Goal: Find specific page/section: Find specific page/section

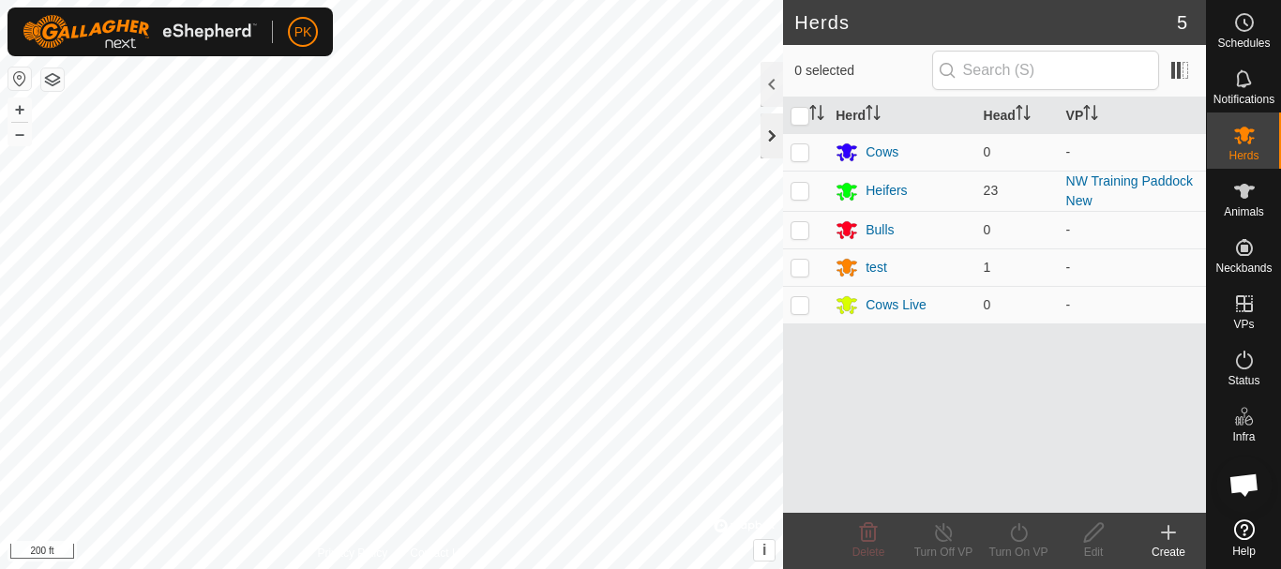
click at [770, 132] on div at bounding box center [772, 135] width 23 height 45
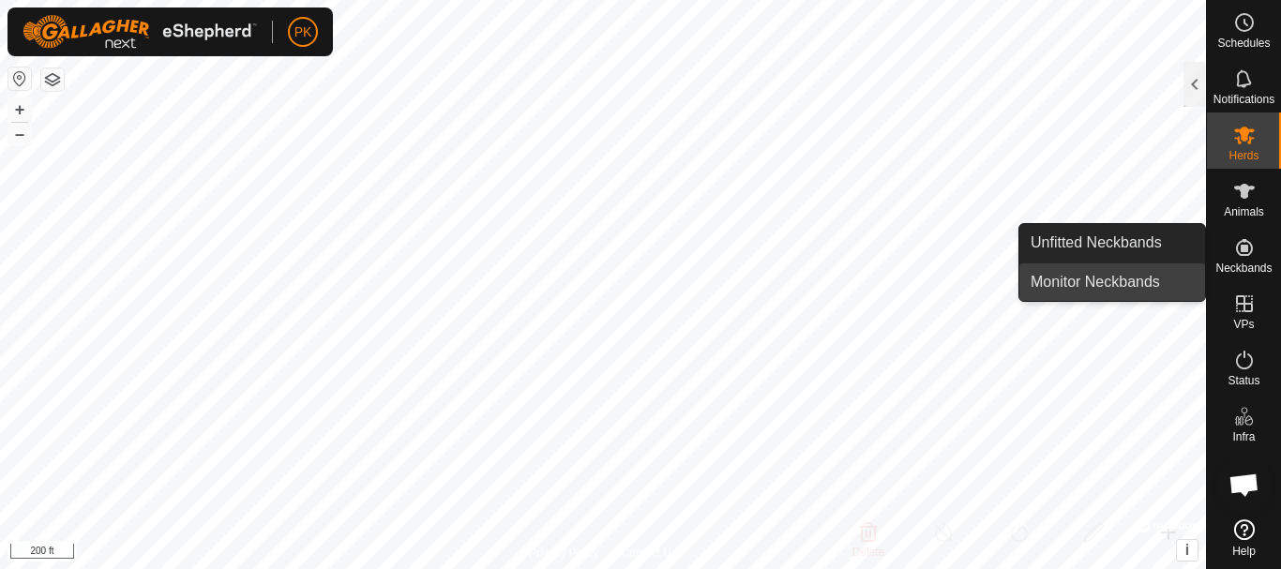
click at [1139, 280] on link "Monitor Neckbands" at bounding box center [1113, 283] width 186 height 38
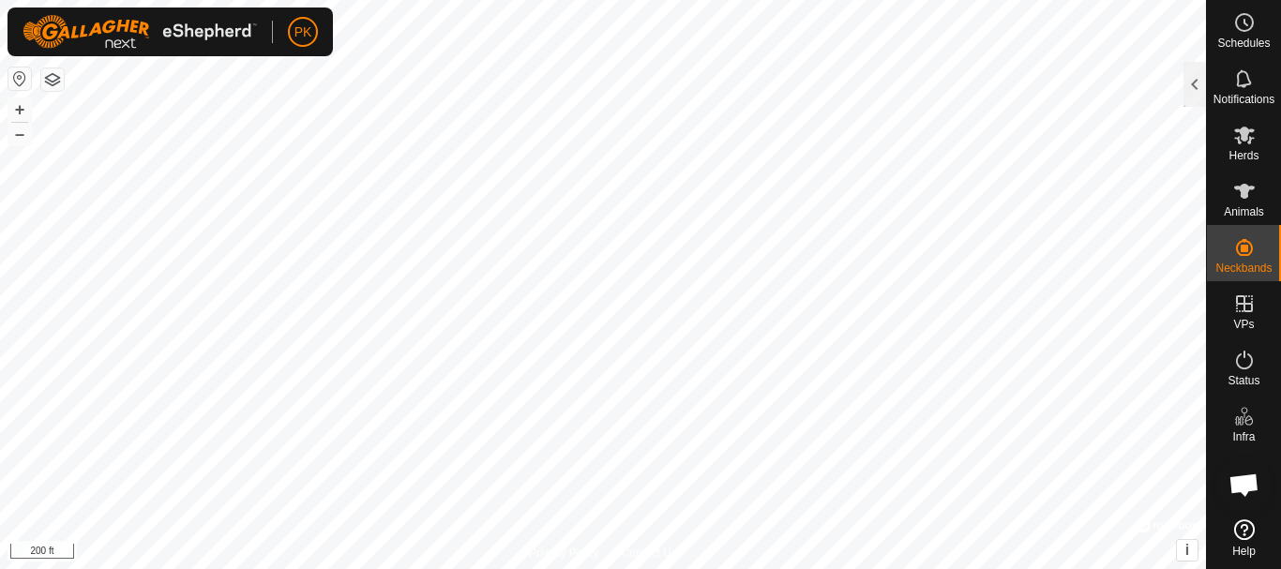
click at [1244, 526] on icon at bounding box center [1244, 530] width 21 height 21
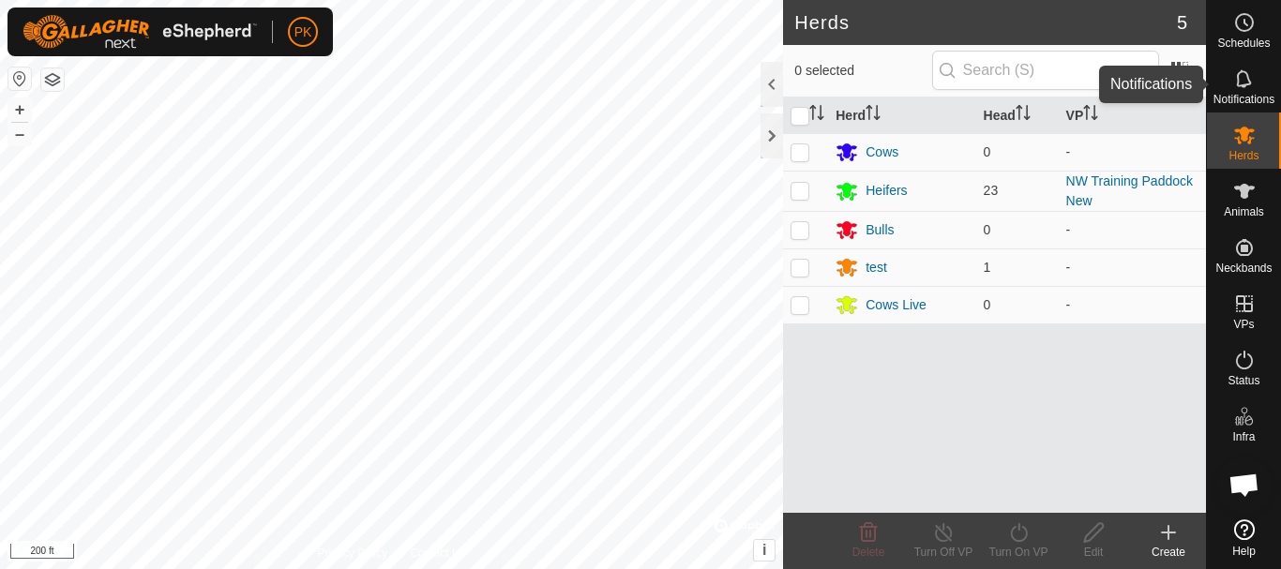
click at [1244, 83] on icon at bounding box center [1244, 79] width 23 height 23
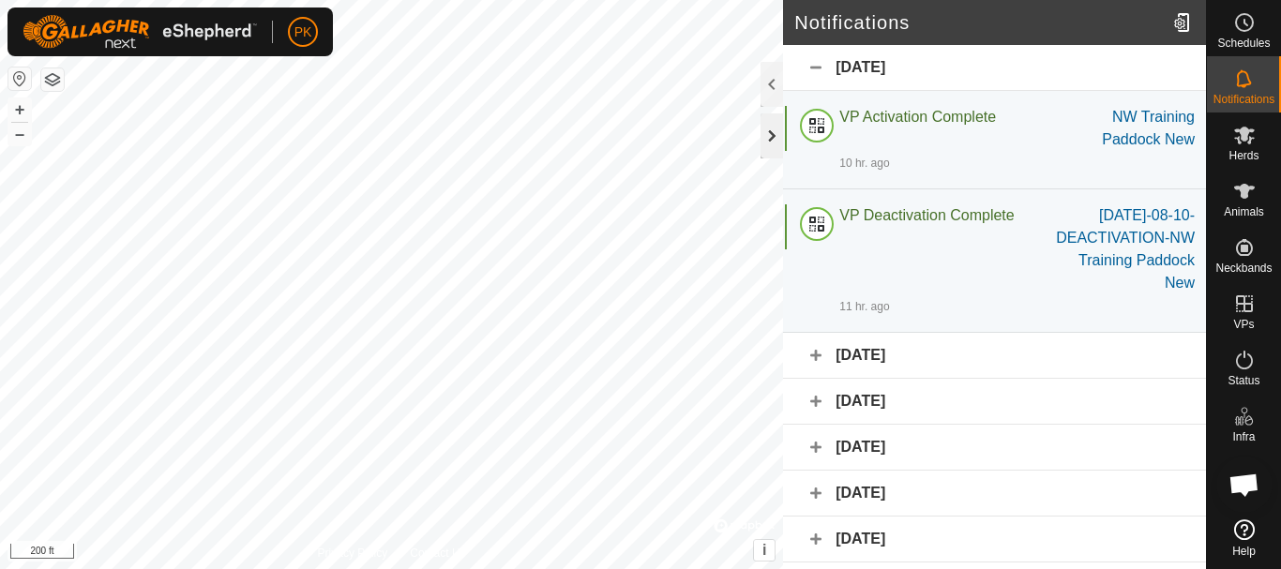
click at [773, 137] on div at bounding box center [772, 135] width 23 height 45
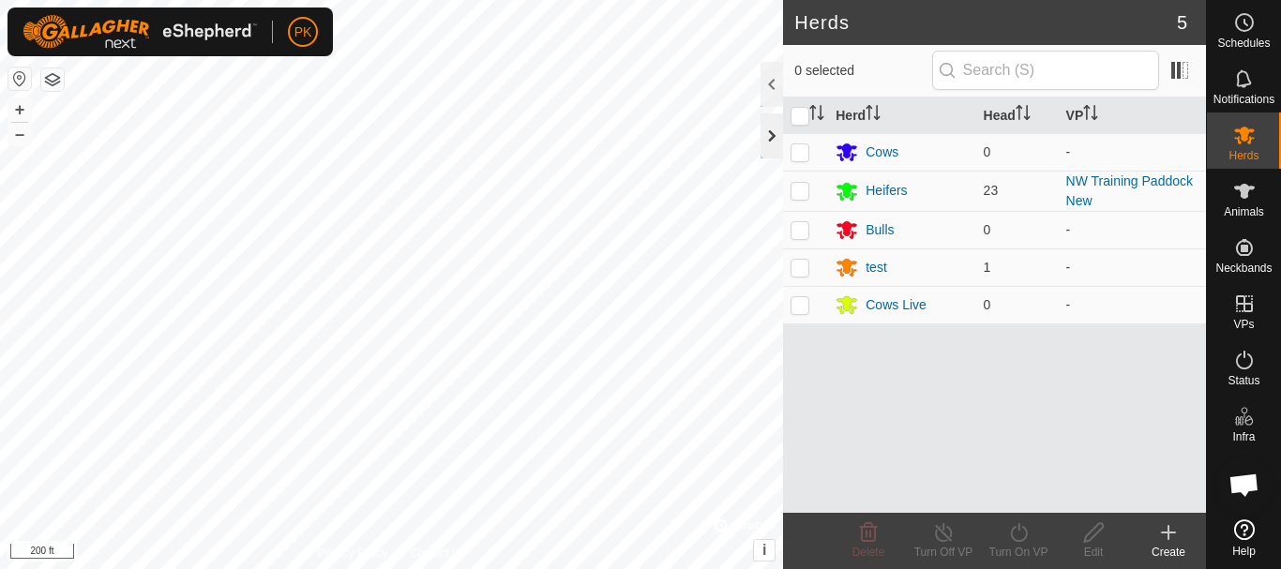
click at [775, 136] on div at bounding box center [772, 135] width 23 height 45
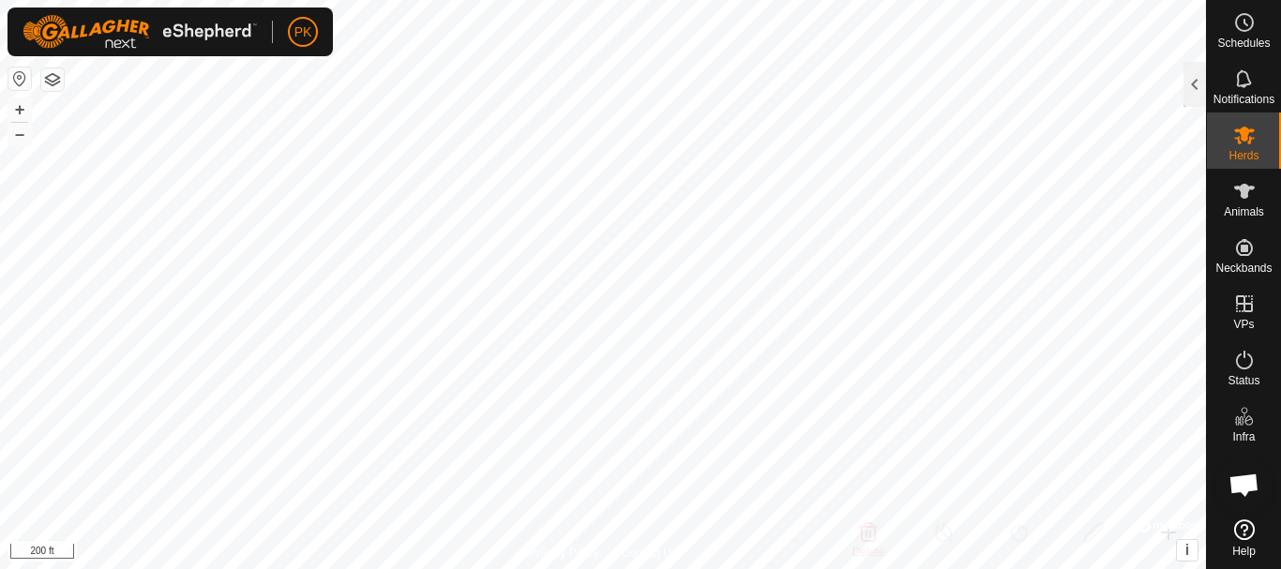
click at [53, 79] on button "button" at bounding box center [52, 79] width 23 height 23
click at [1192, 84] on div at bounding box center [1195, 84] width 23 height 45
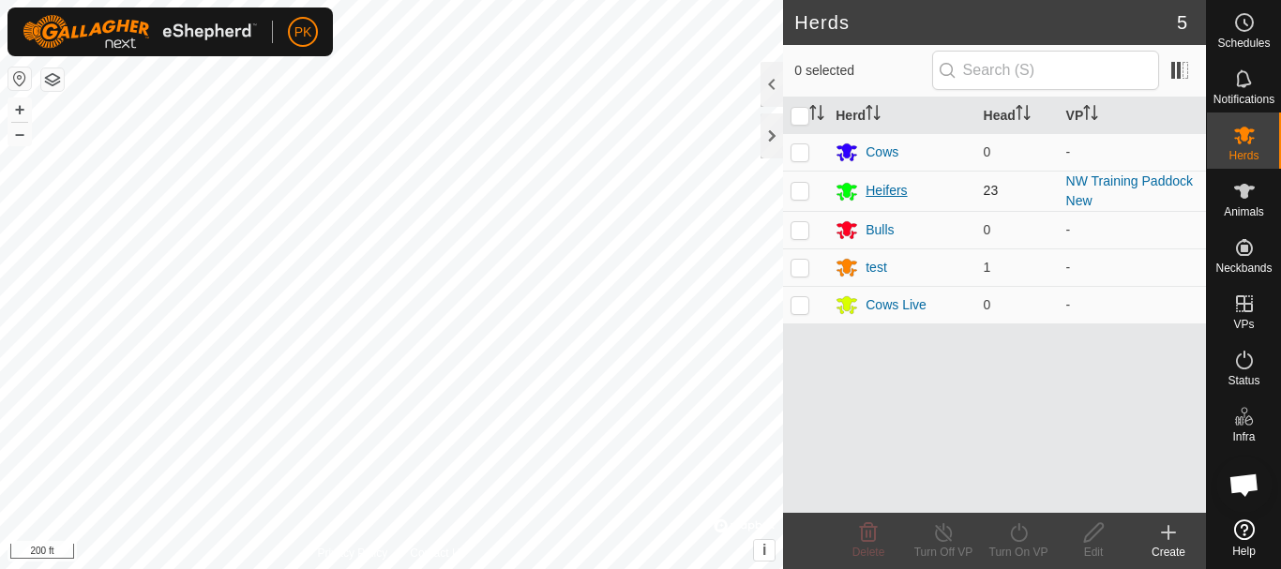
click at [880, 189] on div "Heifers" at bounding box center [886, 191] width 41 height 20
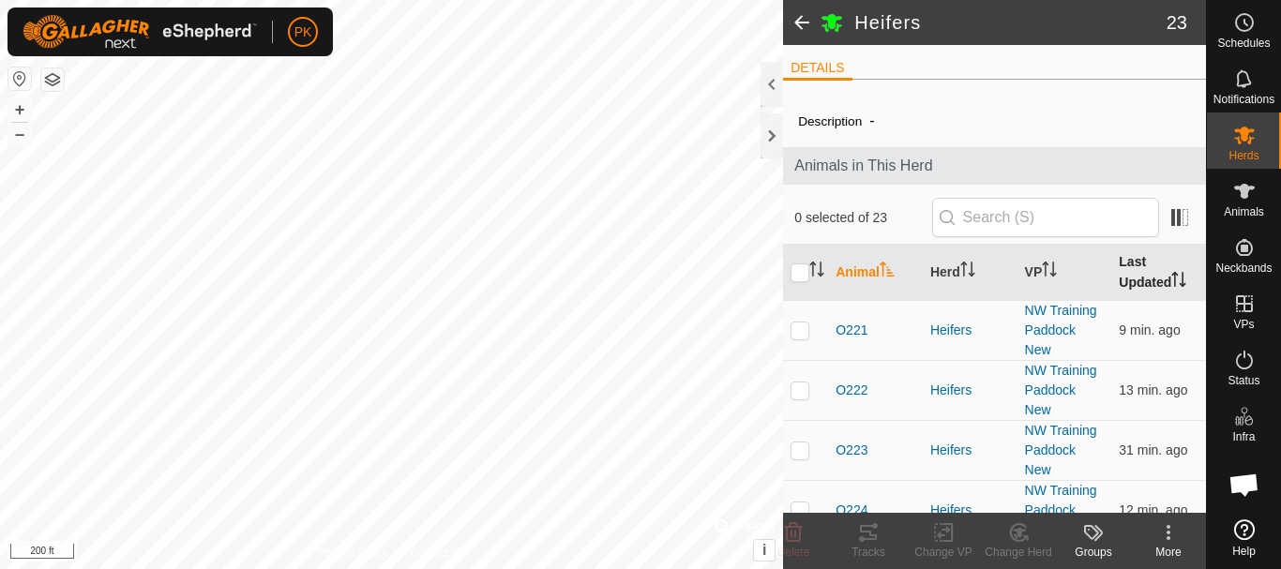
click at [1172, 277] on icon "Activate to sort" at bounding box center [1179, 279] width 15 height 15
click at [775, 132] on div at bounding box center [772, 135] width 23 height 45
